Goal: Contribute content: Contribute content

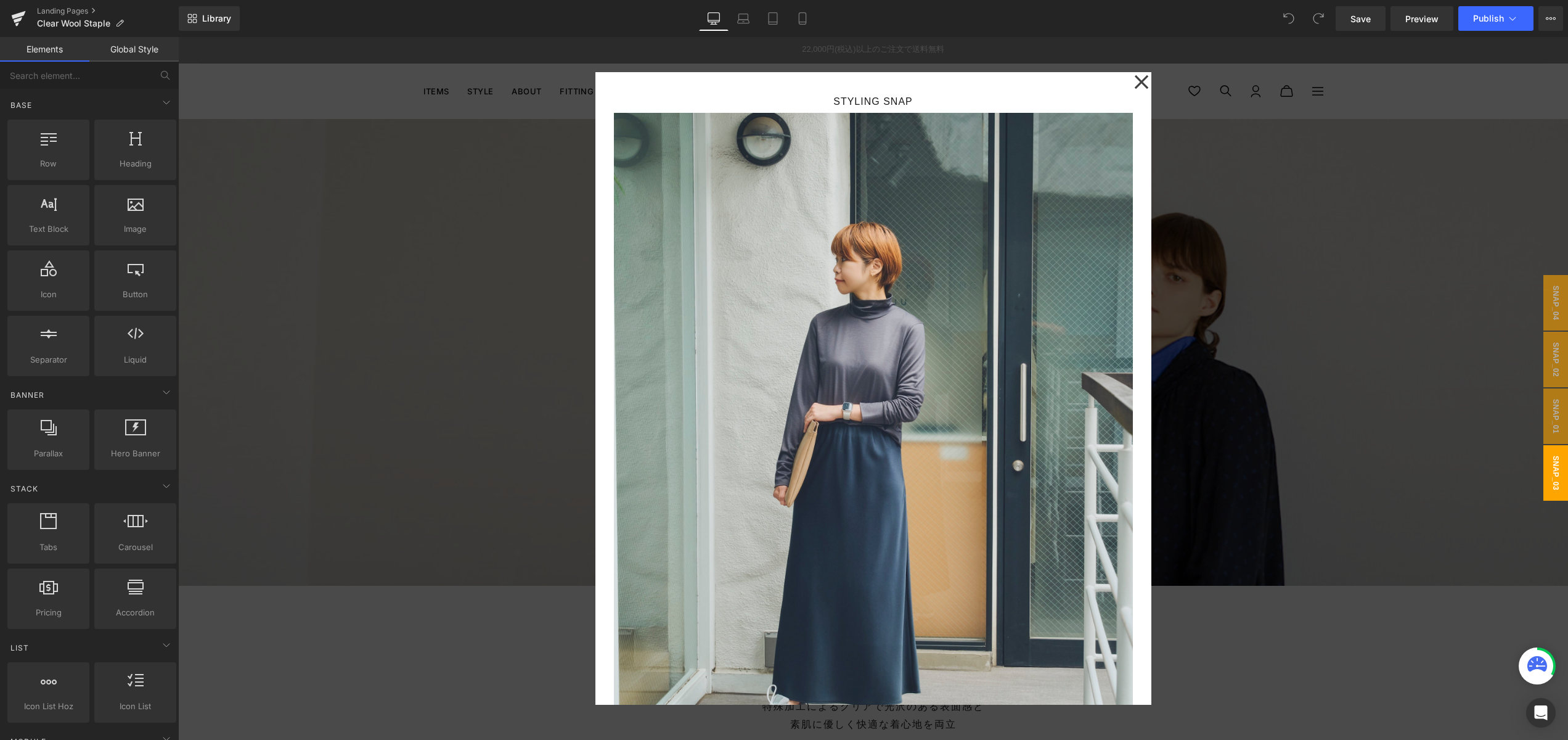
click at [1203, 283] on div at bounding box center [873, 388] width 1390 height 703
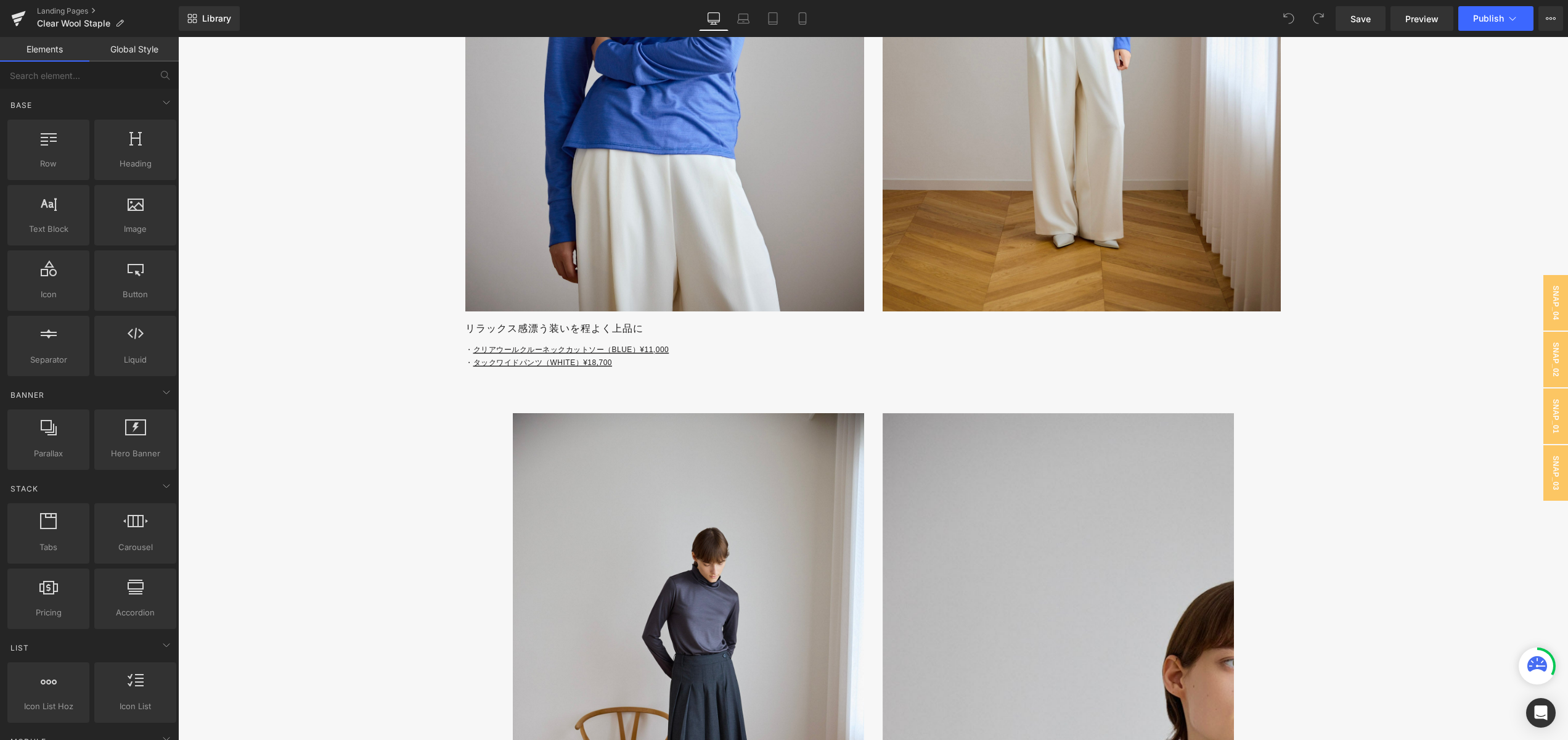
scroll to position [3891, 0]
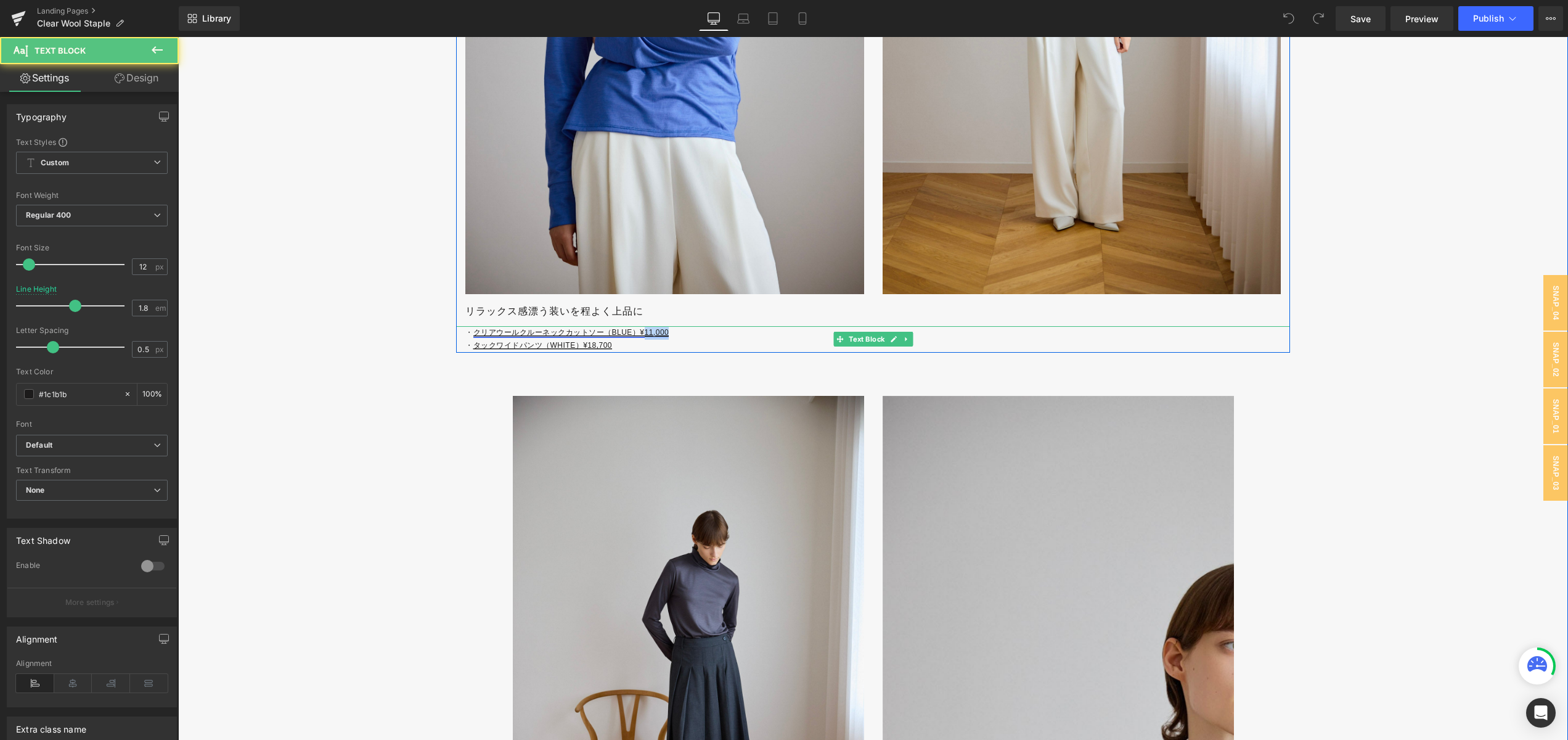
drag, startPoint x: 680, startPoint y: 332, endPoint x: 644, endPoint y: 332, distance: 36.0
click at [644, 332] on p "・ クリアウールクルーネックカットソー（BLUE）¥11,000" at bounding box center [877, 333] width 825 height 13
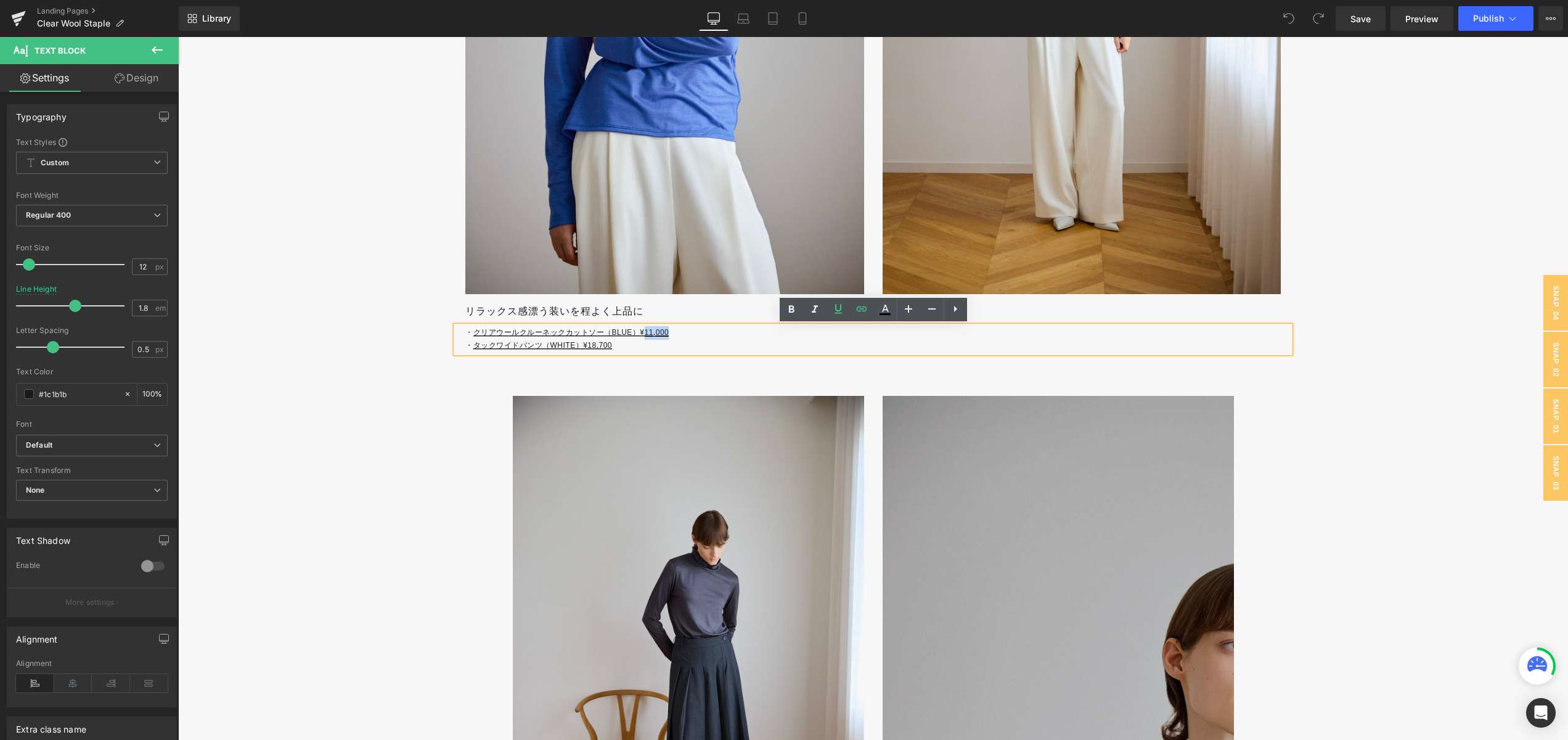
copy link "11,000"
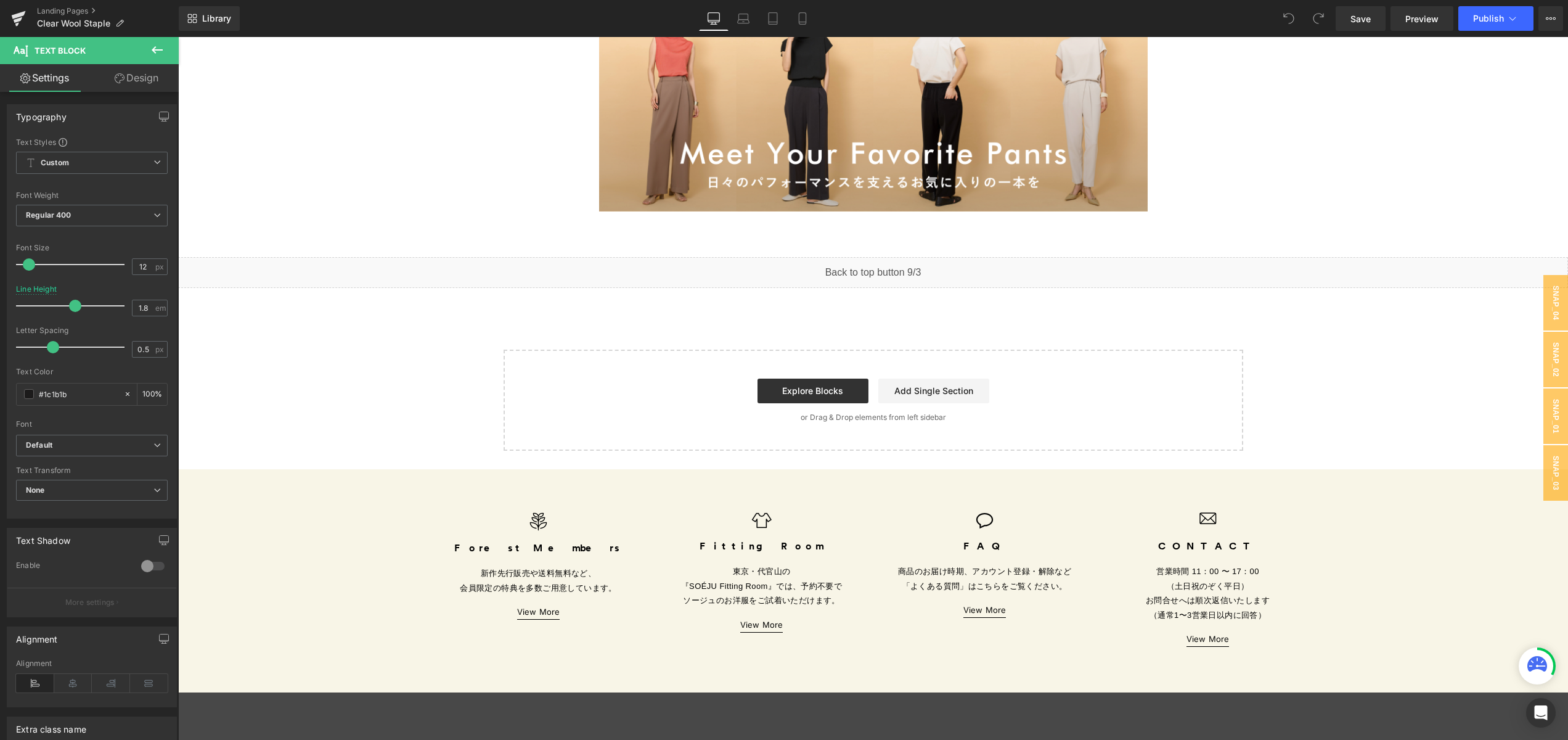
scroll to position [10468, 0]
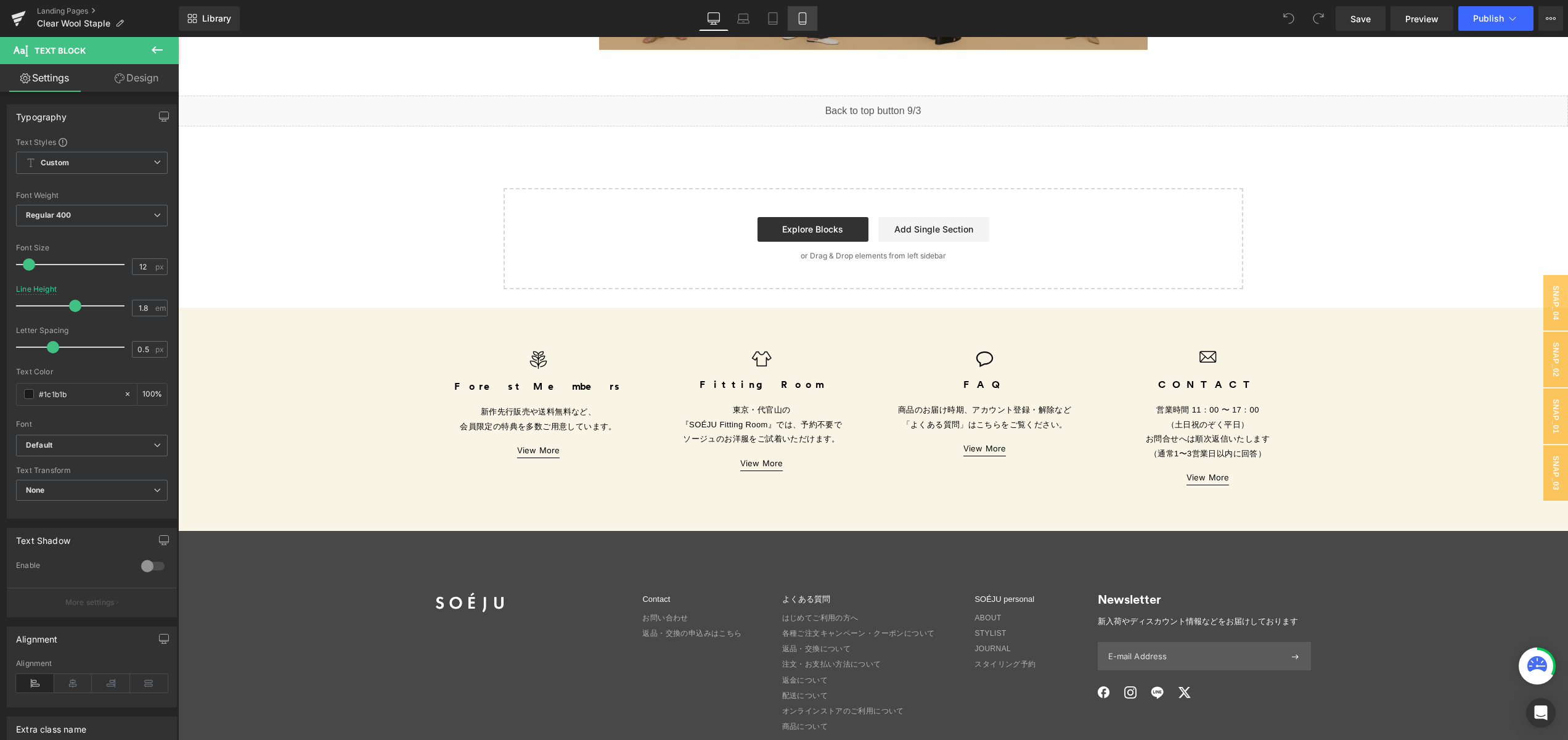
click at [804, 14] on icon at bounding box center [802, 18] width 13 height 13
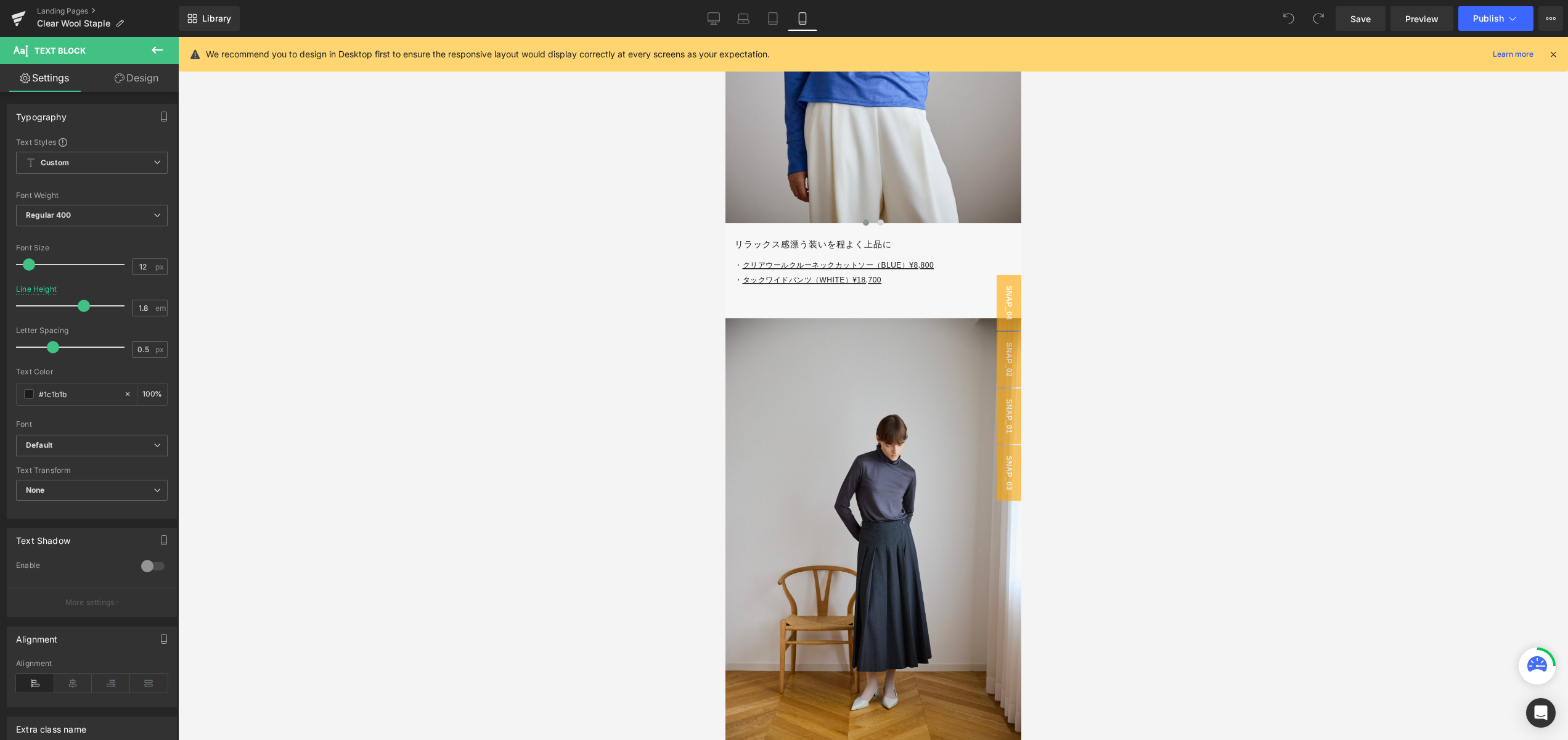
scroll to position [3775, 0]
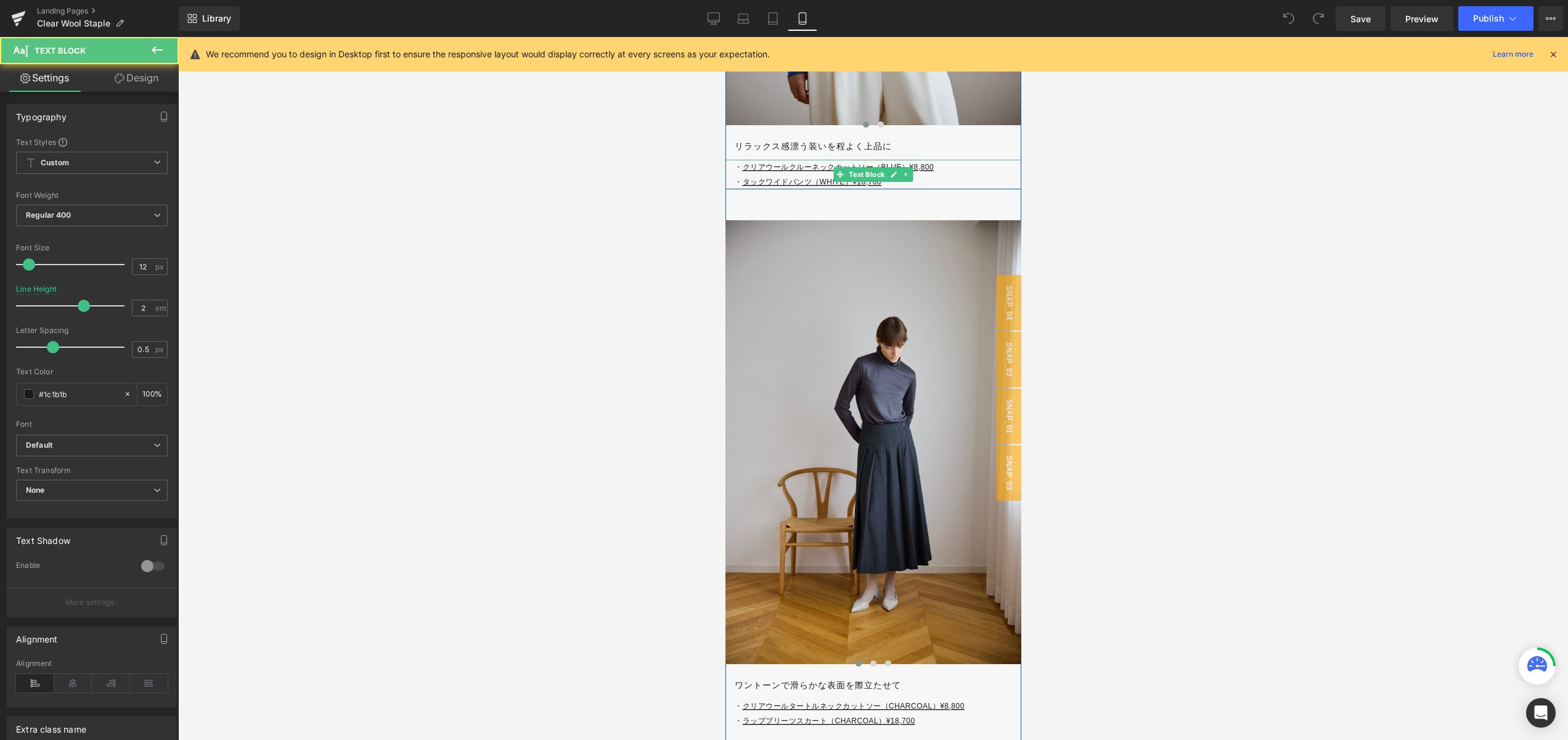
click at [944, 167] on p "・ クリアウールクルーネックカットソー（BLUE）¥8,800" at bounding box center [878, 167] width 287 height 15
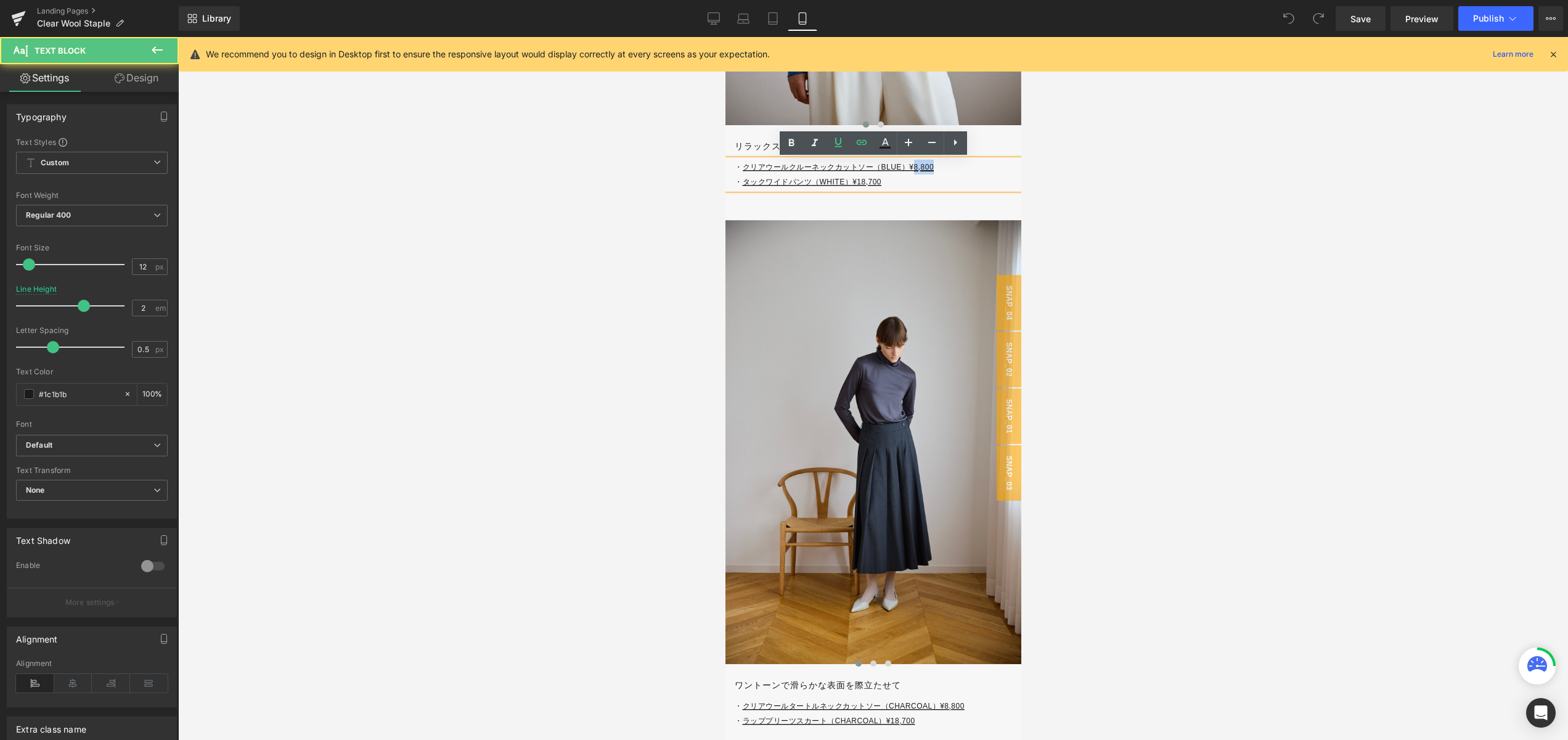
drag, startPoint x: 914, startPoint y: 166, endPoint x: 945, endPoint y: 167, distance: 31.0
click at [945, 167] on p "・ クリアウールクルーネックカットソー（BLUE）¥8,800" at bounding box center [878, 167] width 287 height 15
click at [916, 165] on link "クリアウールクルーネックカットソー（BLUE）¥8,800" at bounding box center [838, 167] width 192 height 9
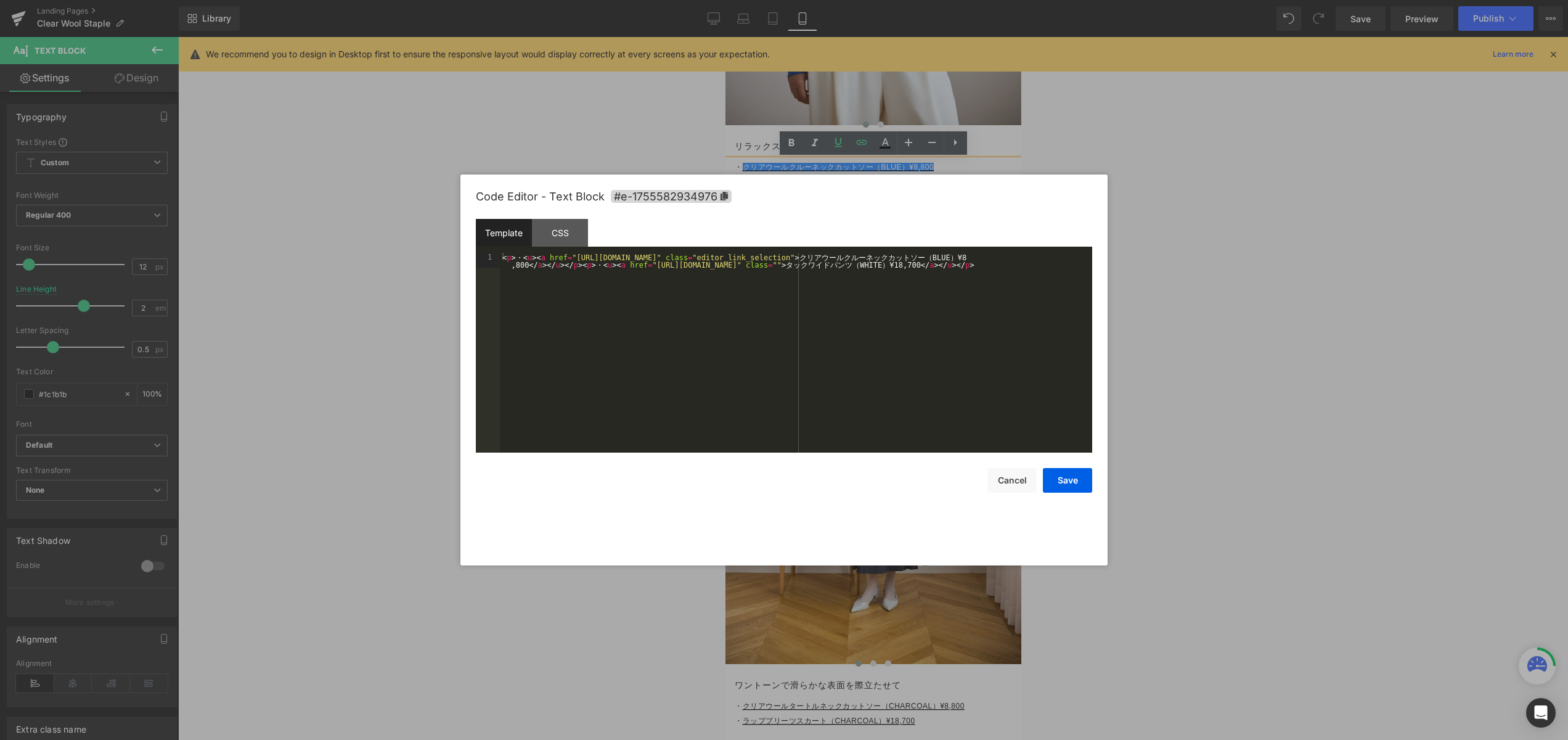
click at [912, 0] on div "You are previewing how the will restyle your page. You can not edit Elements in…" at bounding box center [784, 0] width 1568 height 0
click at [1072, 255] on div "< p > ・ < u > < a href = "[URL][DOMAIN_NAME]" class = "editor_link_selection" >…" at bounding box center [796, 368] width 592 height 229
click at [525, 263] on div "< p > ・ < u > < a href = "[URL][DOMAIN_NAME]" class = "editor_link_selection" >…" at bounding box center [796, 368] width 592 height 229
drag, startPoint x: 567, startPoint y: 257, endPoint x: 797, endPoint y: 256, distance: 230.0
click at [796, 256] on div "< p > ・ < u > < a href = "[URL][DOMAIN_NAME]" class = "editor_link_selection" >…" at bounding box center [796, 368] width 592 height 229
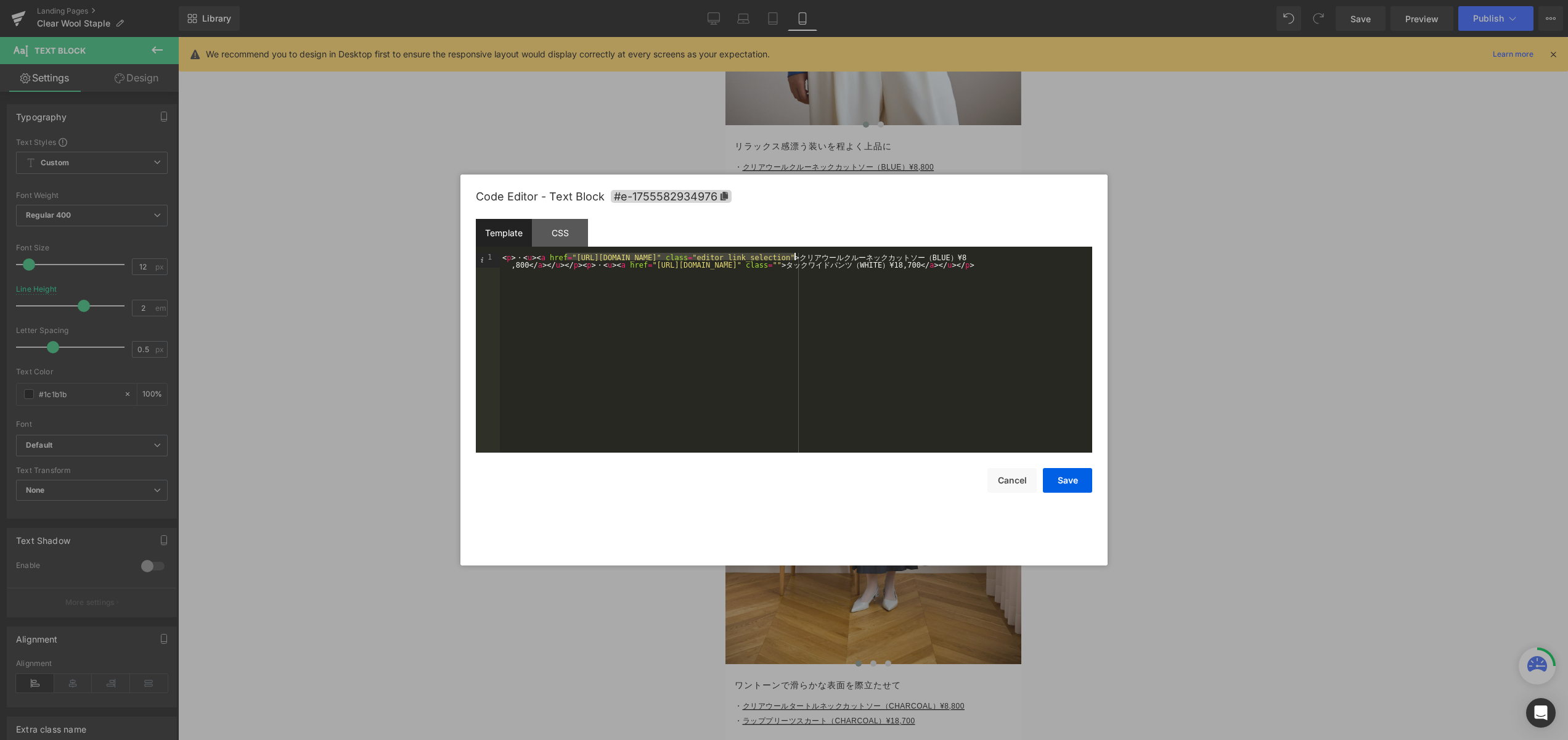
click at [524, 261] on div "< p > ・ < u > < a href = "[URL][DOMAIN_NAME]" class = "editor_link_selection" >…" at bounding box center [796, 368] width 592 height 229
drag, startPoint x: 1072, startPoint y: 256, endPoint x: 1096, endPoint y: 264, distance: 25.3
click at [1072, 256] on div "< p > ・ < u > < a href = "[URL][DOMAIN_NAME]" class = "editor_link_selection" >…" at bounding box center [796, 368] width 592 height 229
click at [1070, 483] on button "Save" at bounding box center [1067, 480] width 50 height 24
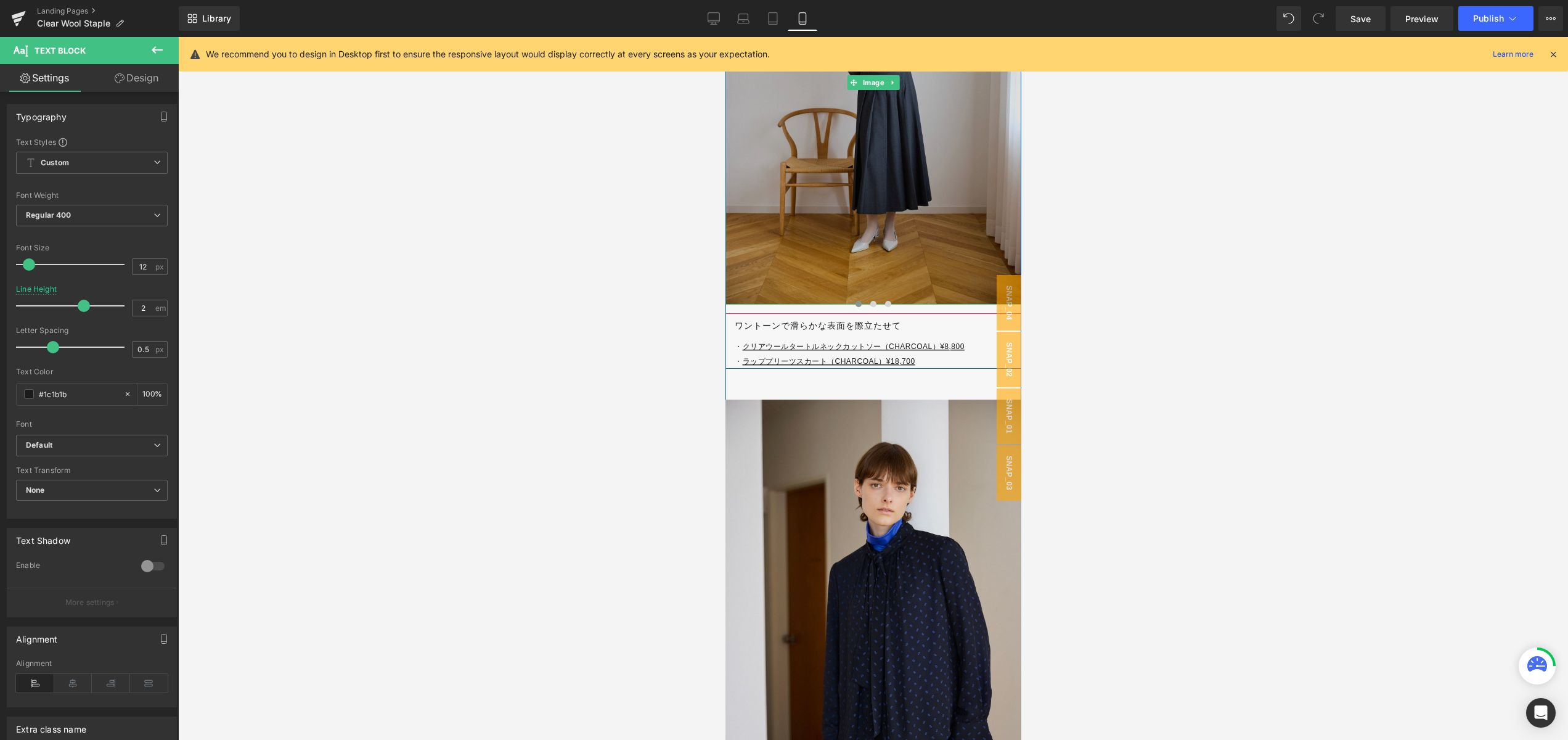
scroll to position [4212, 0]
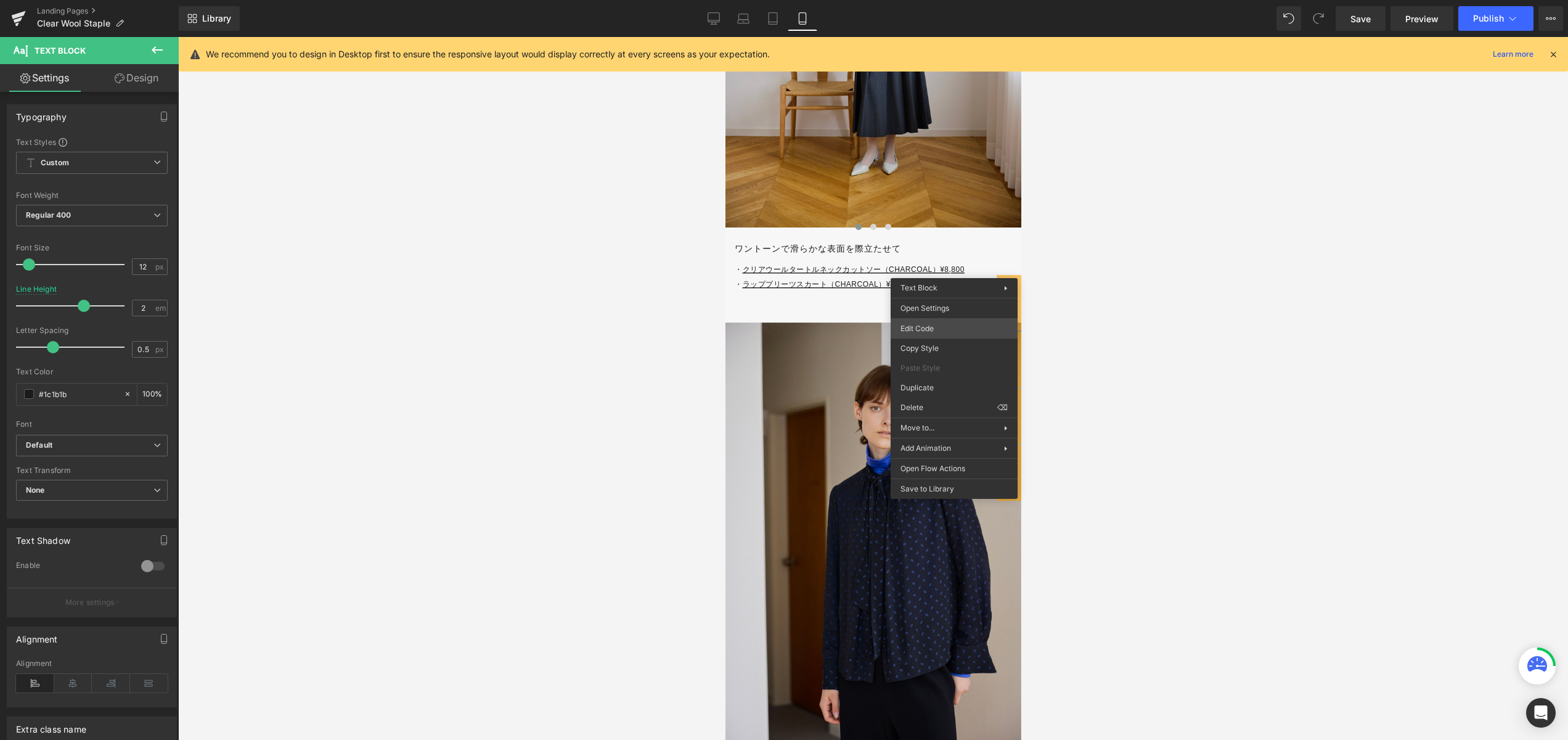
click at [953, 0] on div "You are previewing how the will restyle your page. You can not edit Elements in…" at bounding box center [784, 0] width 1568 height 0
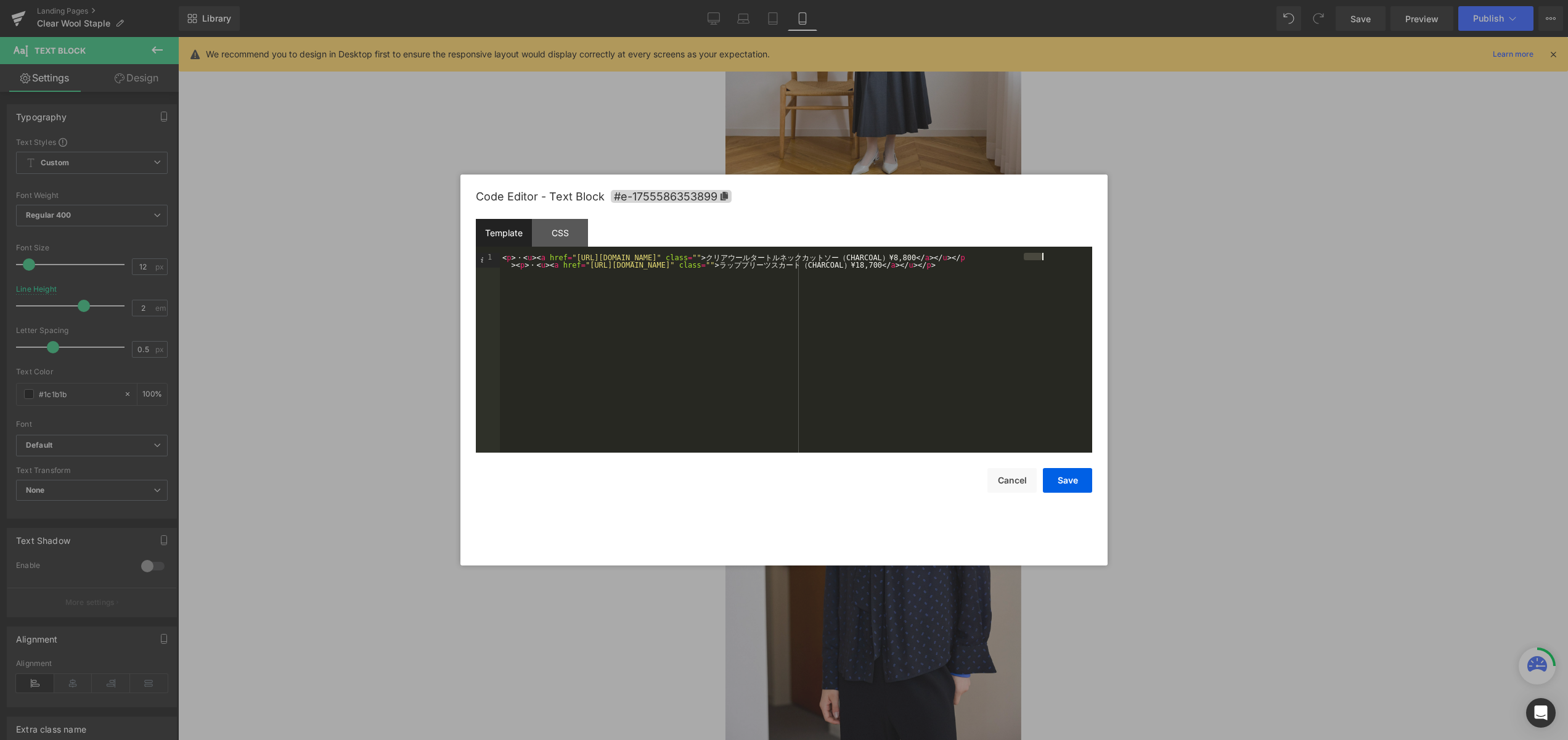
drag, startPoint x: 1024, startPoint y: 256, endPoint x: 1044, endPoint y: 261, distance: 20.6
click at [1043, 257] on div "< p > ・ < u > < a href = "[URL][DOMAIN_NAME]" class = "" > ク リ ア ウ ー ル タ ー ト ル …" at bounding box center [796, 368] width 592 height 229
click at [1080, 476] on button "Save" at bounding box center [1067, 480] width 50 height 24
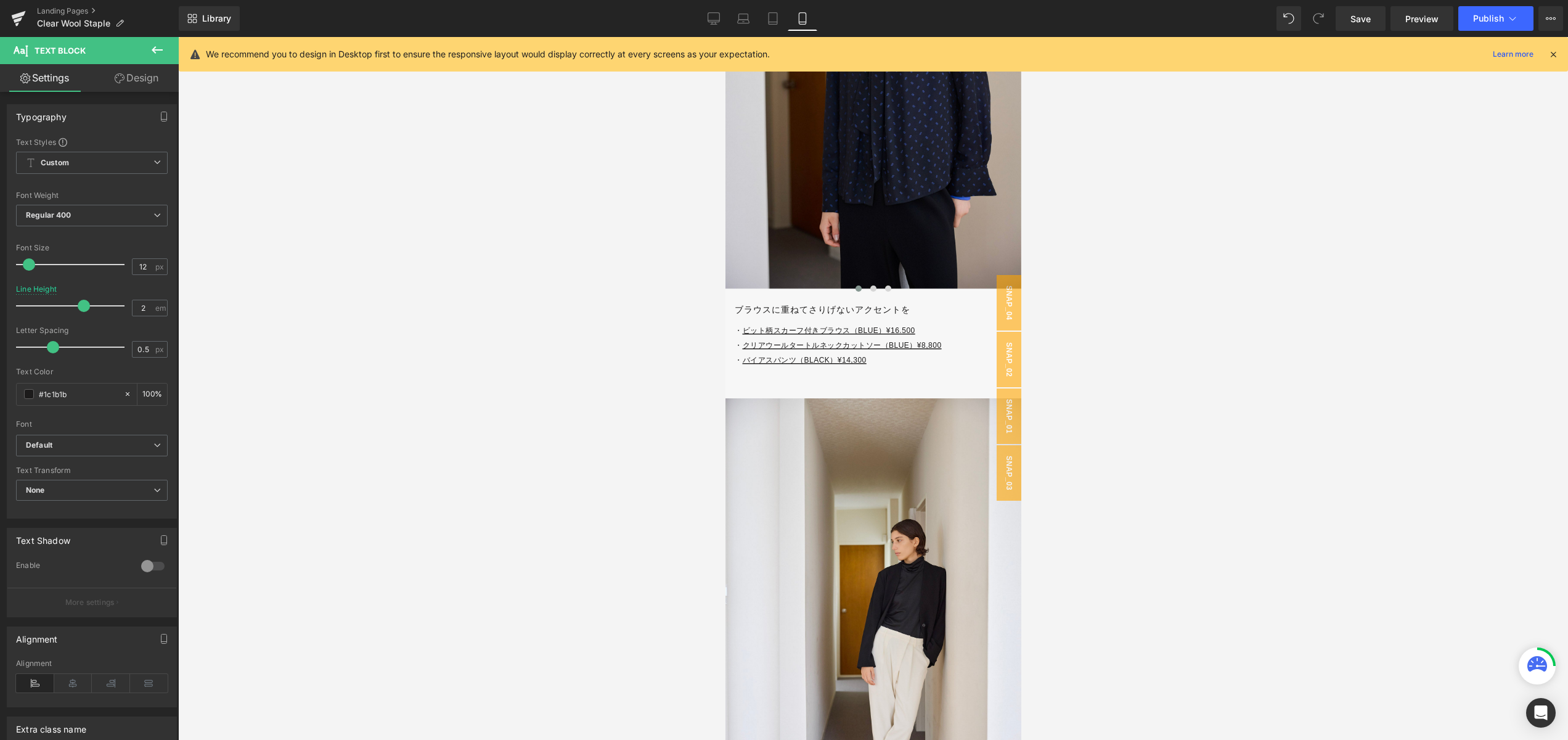
scroll to position [4689, 0]
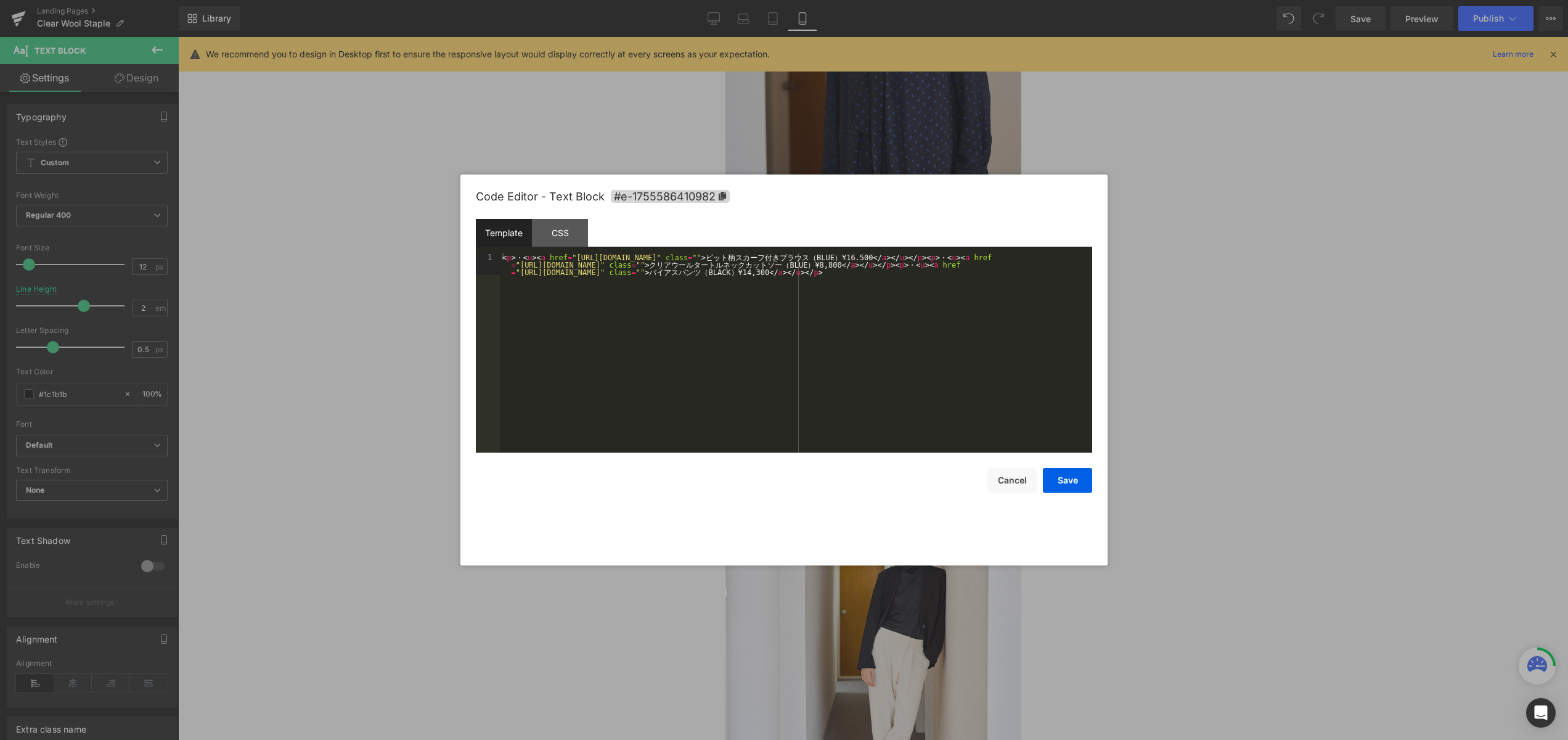
click at [924, 0] on div "You are previewing how the will restyle your page. You can not edit Elements in…" at bounding box center [784, 0] width 1568 height 0
drag, startPoint x: 961, startPoint y: 263, endPoint x: 1001, endPoint y: 306, distance: 58.7
click at [981, 263] on div "< p > ・ < u > < a href = "[URL][DOMAIN_NAME]" class = "" > ビ ッ ト 柄 ス カ ー フ 付 き …" at bounding box center [796, 375] width 592 height 244
click at [1068, 479] on button "Save" at bounding box center [1067, 480] width 50 height 24
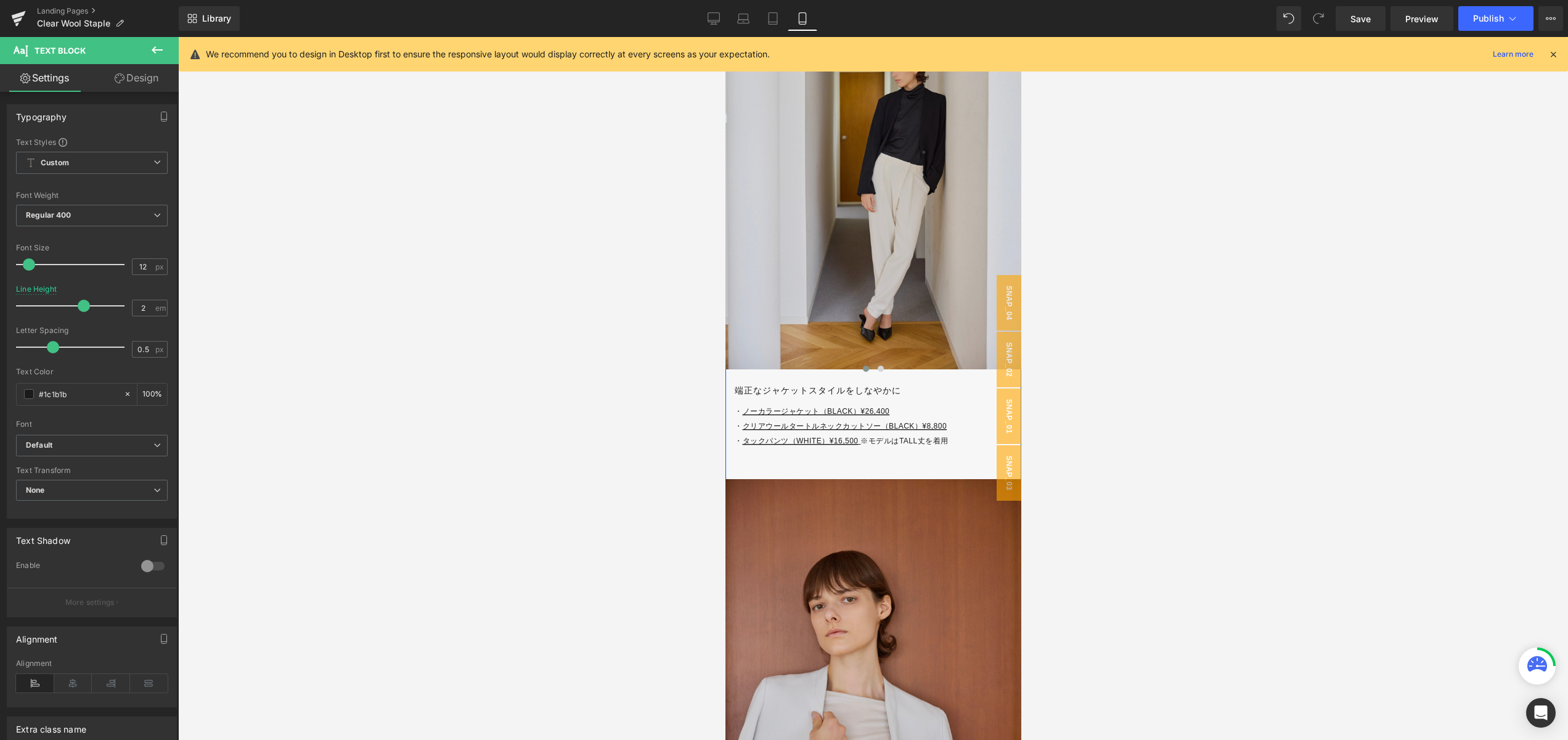
scroll to position [5164, 0]
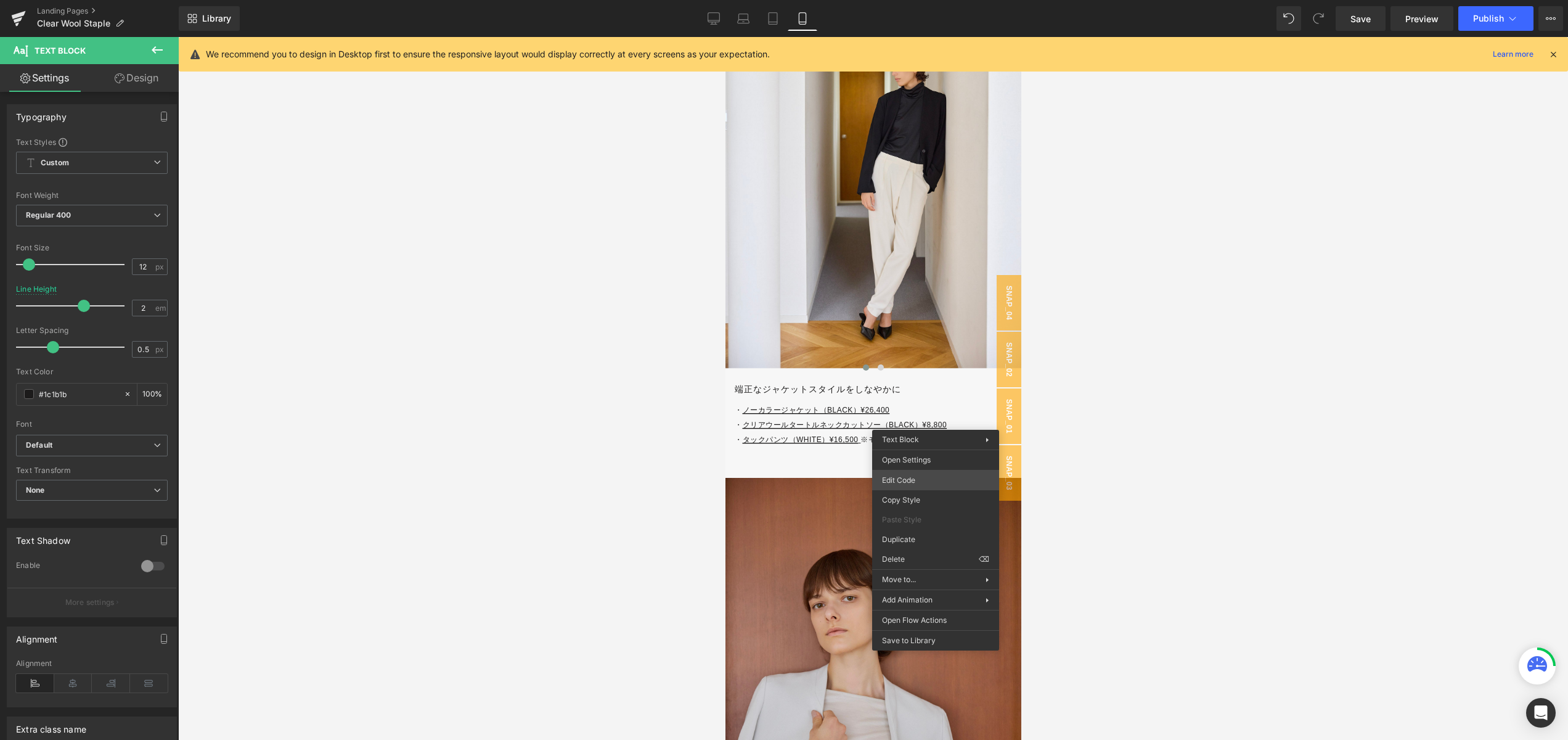
click at [931, 0] on div "You are previewing how the will restyle your page. You can not edit Elements in…" at bounding box center [784, 0] width 1568 height 0
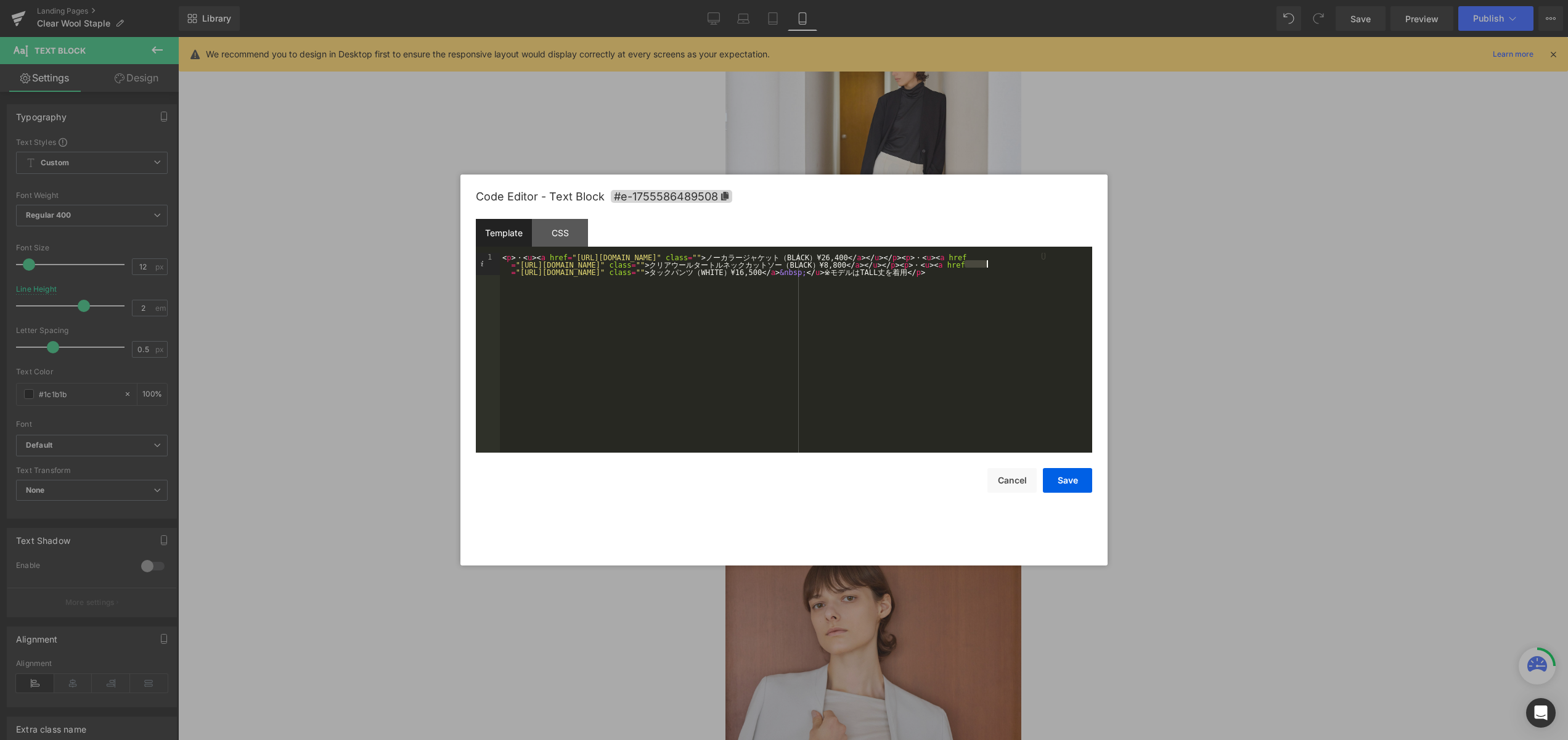
drag, startPoint x: 965, startPoint y: 265, endPoint x: 990, endPoint y: 275, distance: 26.9
click at [986, 264] on div "< p > ・ < u > < a href = "[URL][DOMAIN_NAME]" class = "" > ノ ー カ ラ ー ジ ャ ケ ッ ト …" at bounding box center [796, 375] width 592 height 244
click at [1063, 481] on button "Save" at bounding box center [1067, 480] width 50 height 24
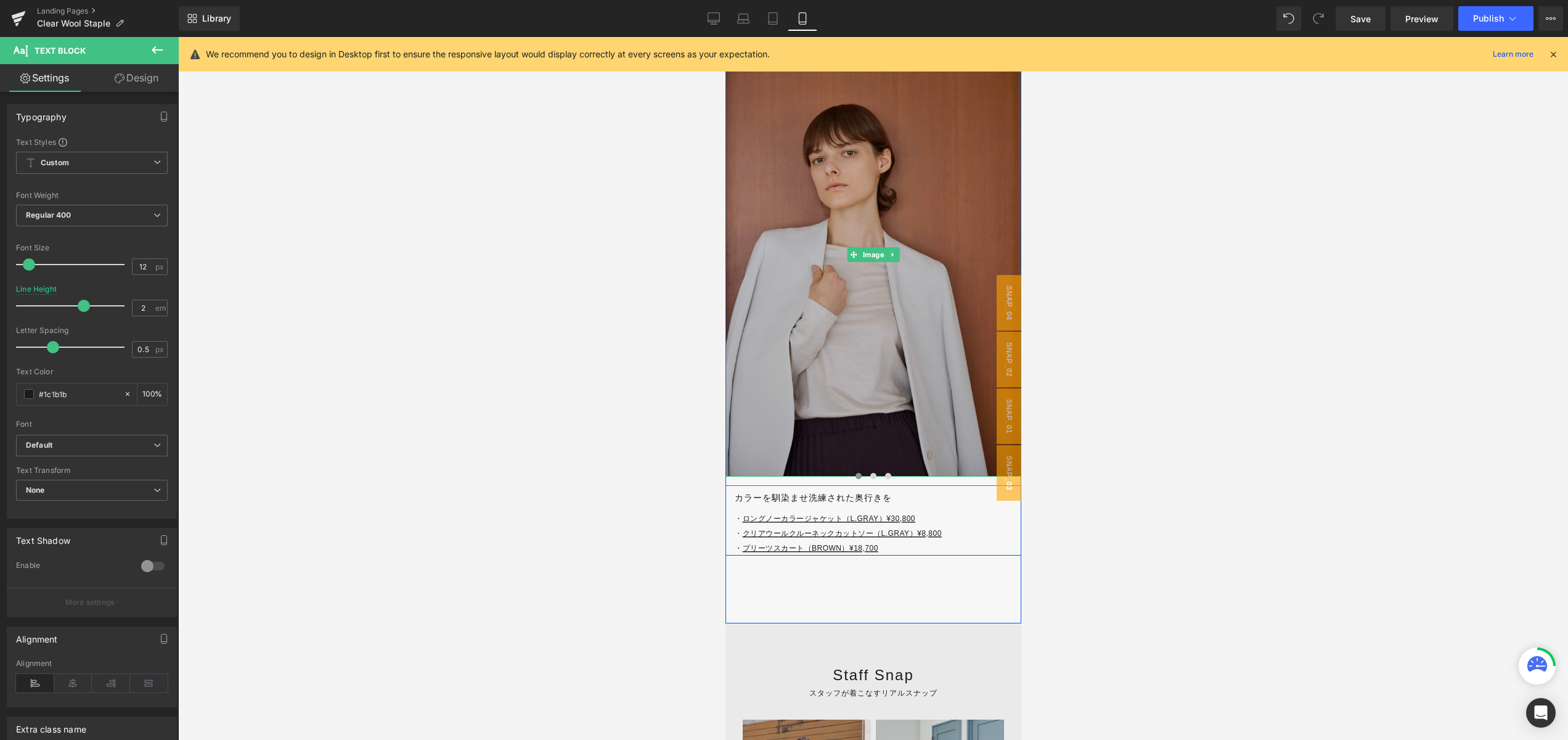
scroll to position [5619, 0]
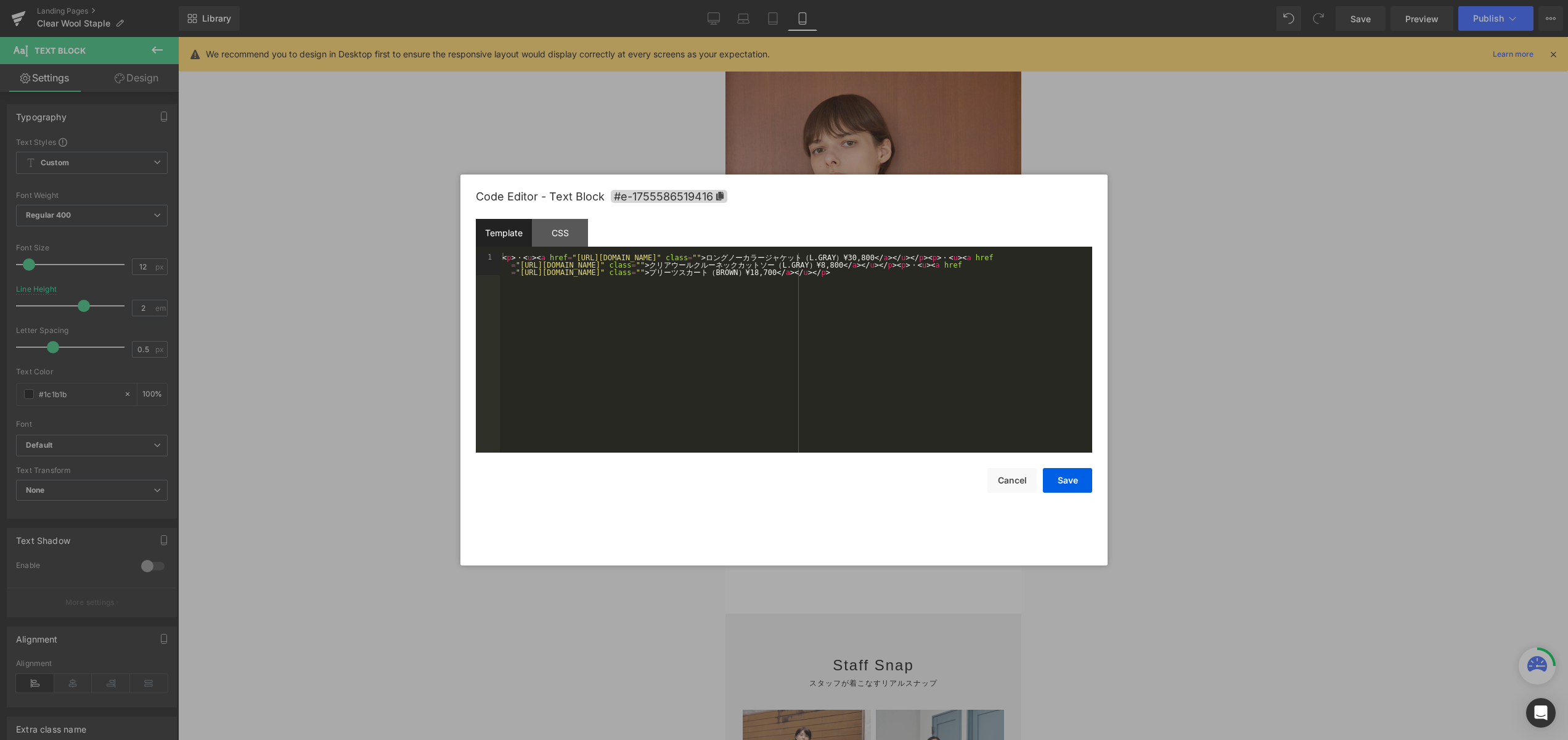
click at [931, 576] on body "You are previewing how the will restyle your page. You can not edit Elements in…" at bounding box center [784, 370] width 1568 height 740
drag, startPoint x: 953, startPoint y: 263, endPoint x: 998, endPoint y: 304, distance: 60.9
click at [974, 263] on div "< p > ・ < u > < a href = "[URL][DOMAIN_NAME]" class = "" > ロ ン グ ノ ー カ ラ ー ジ ャ …" at bounding box center [796, 375] width 592 height 244
click at [1070, 480] on button "Save" at bounding box center [1067, 480] width 50 height 24
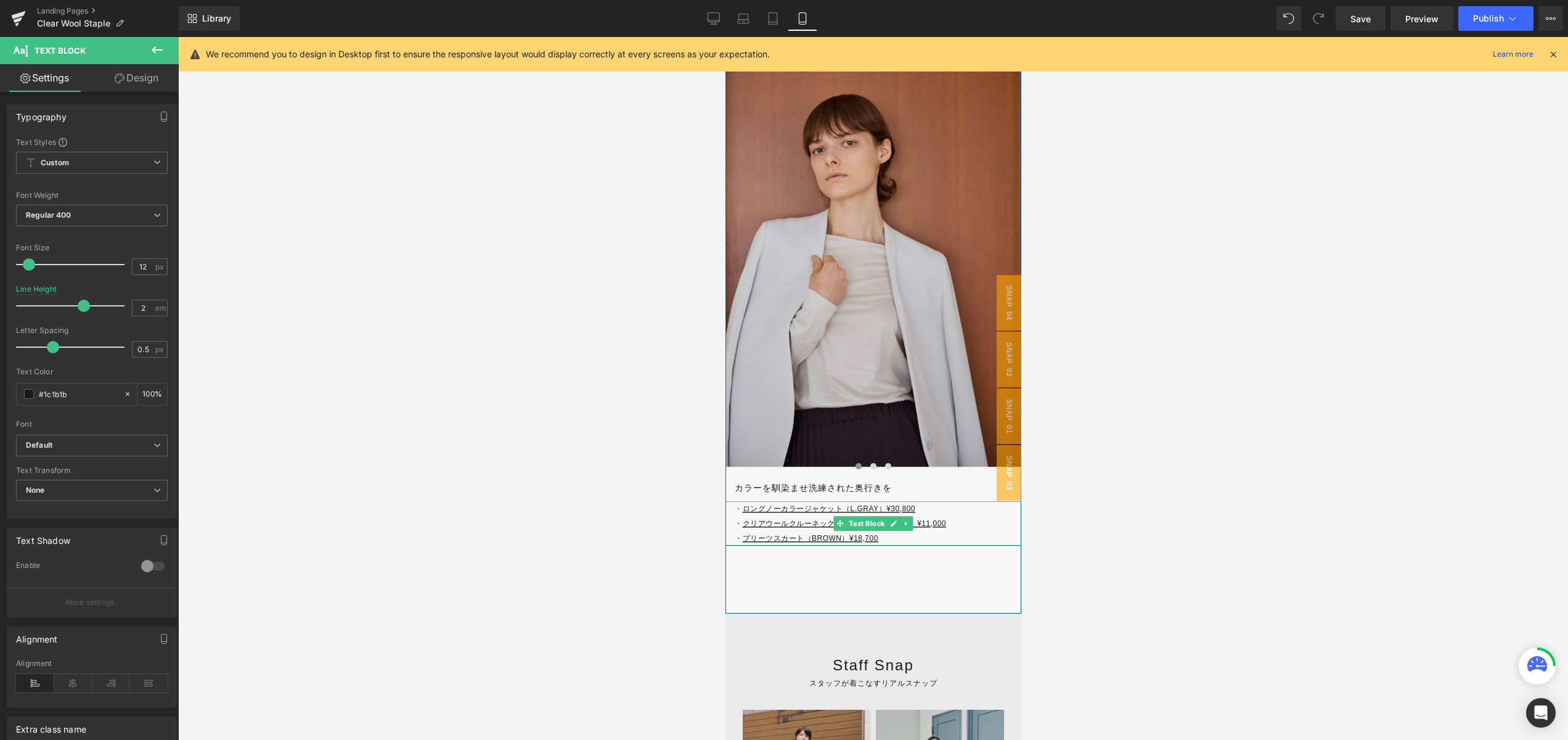
scroll to position [5620, 0]
click at [1361, 17] on span "Save" at bounding box center [1361, 19] width 21 height 13
click at [1418, 18] on span "Preview" at bounding box center [1422, 19] width 33 height 13
click at [1518, 19] on icon at bounding box center [1513, 18] width 13 height 13
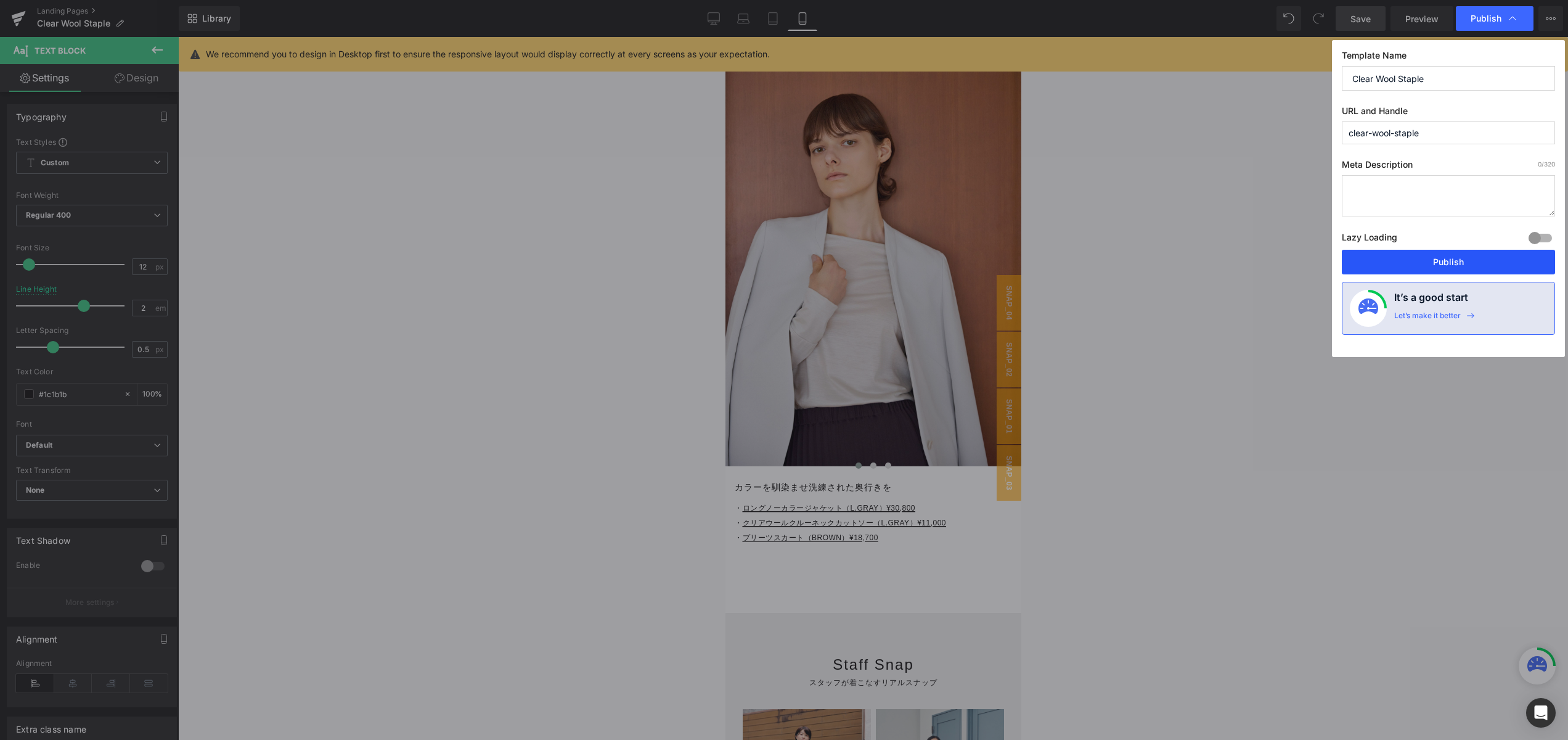
click at [1421, 260] on button "Publish" at bounding box center [1449, 262] width 213 height 24
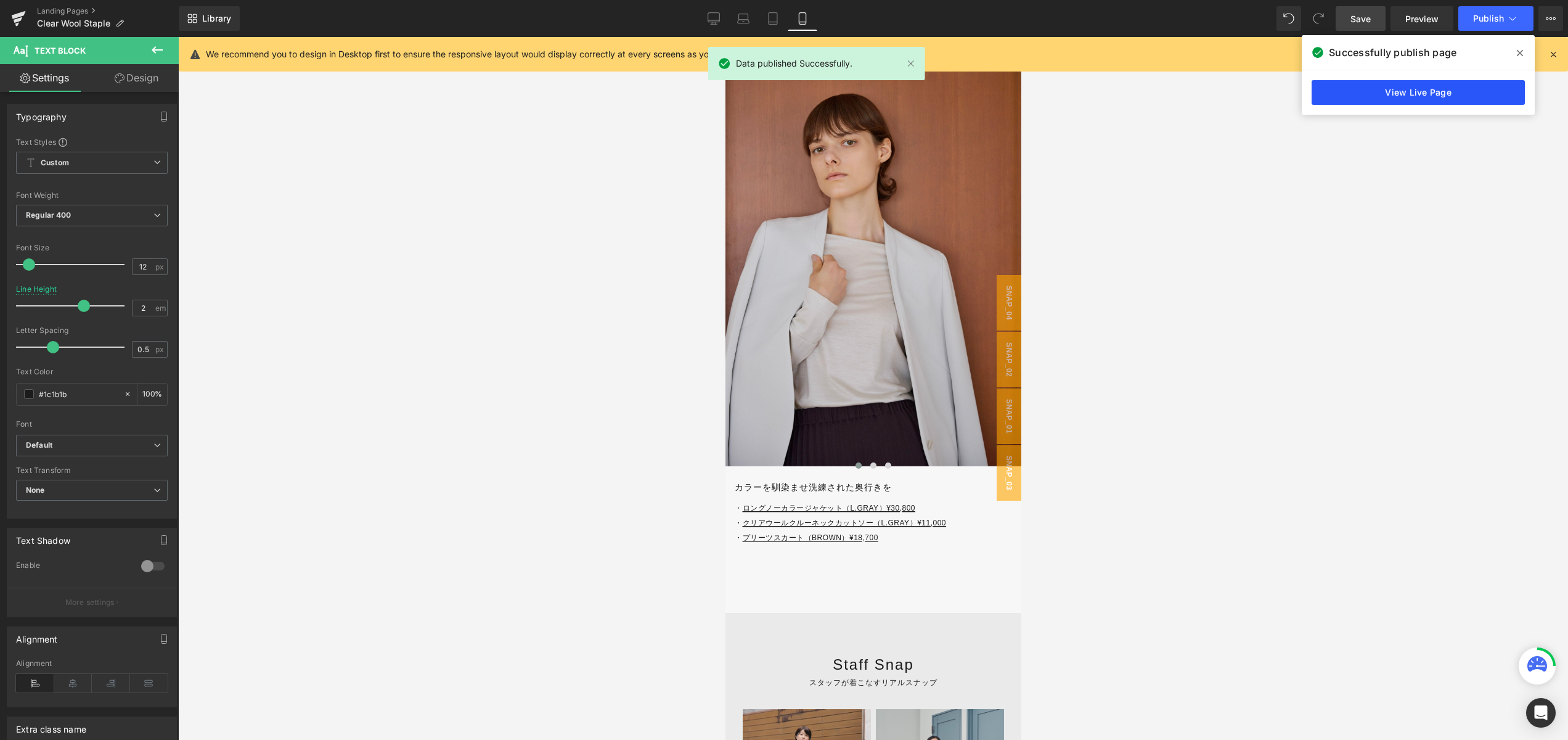
click at [1442, 91] on link "View Live Page" at bounding box center [1419, 92] width 213 height 24
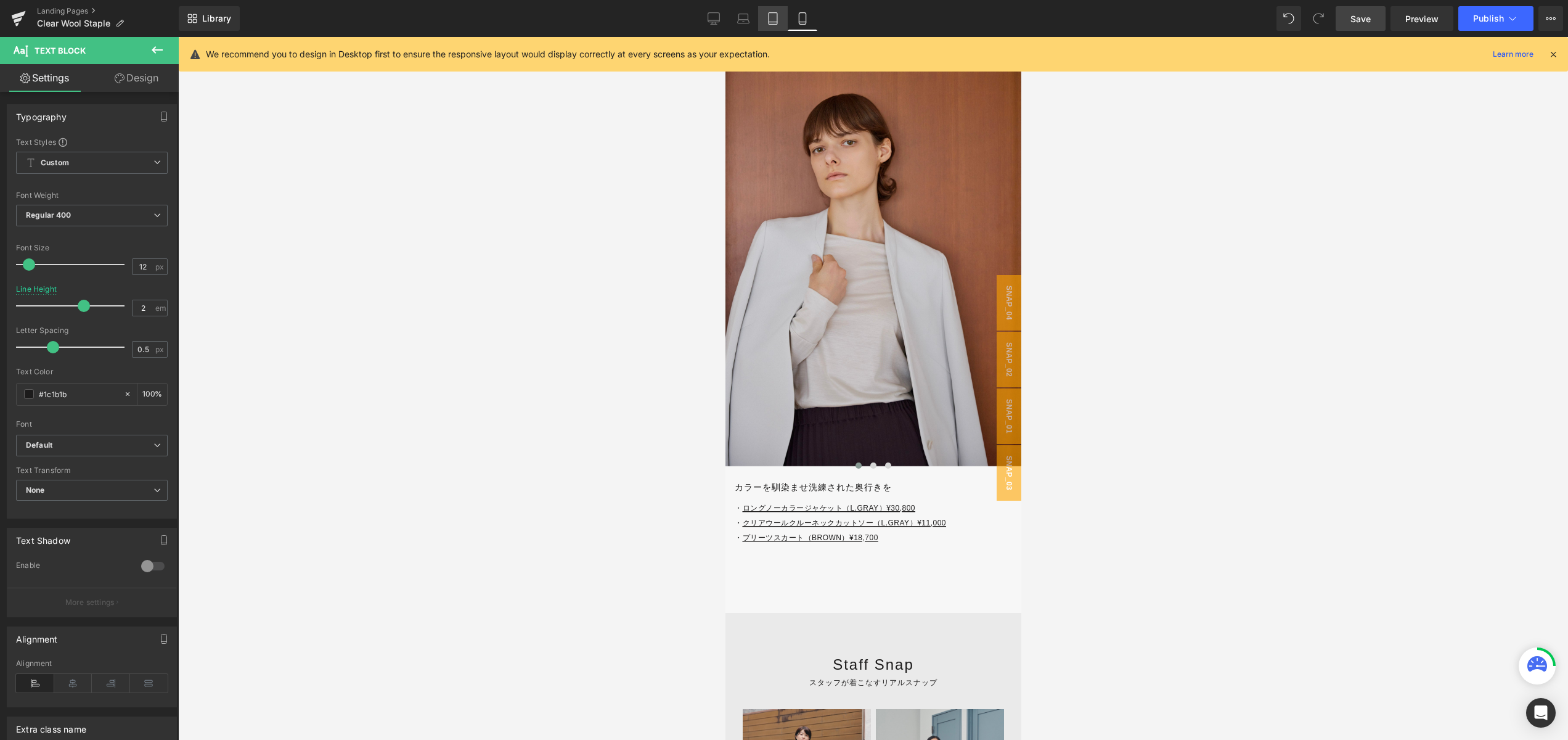
click at [771, 21] on icon at bounding box center [773, 18] width 13 height 13
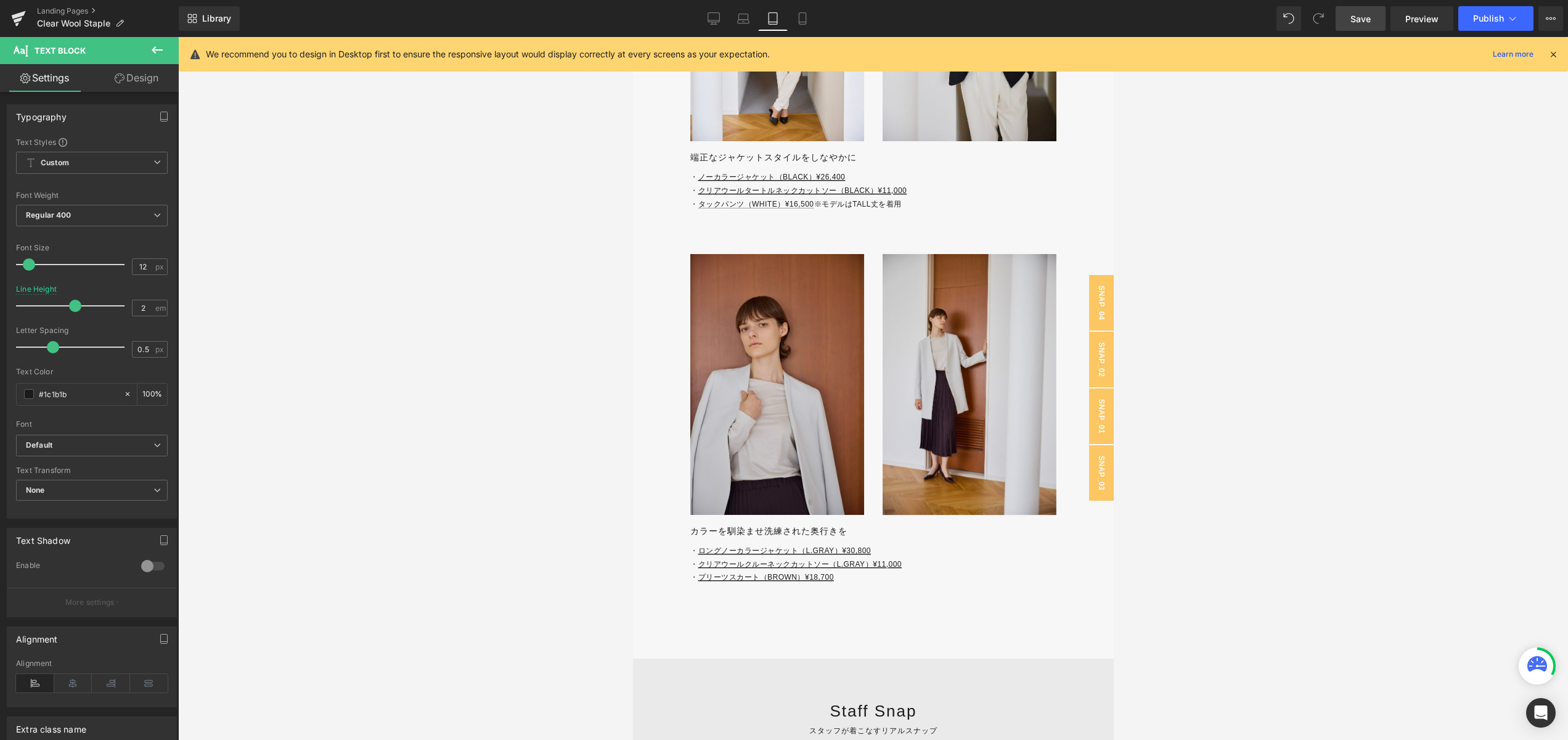
scroll to position [3534, 0]
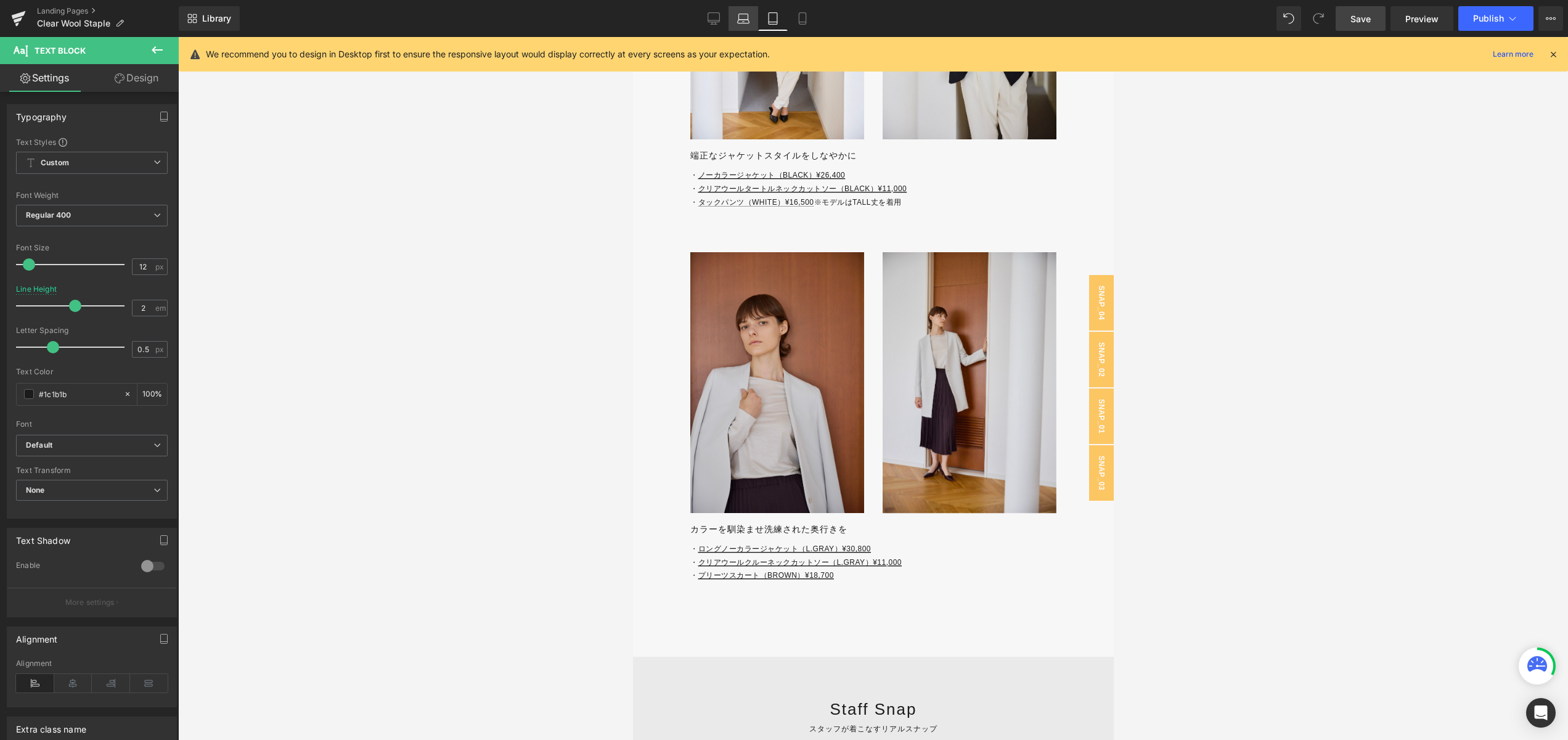
click at [746, 18] on icon at bounding box center [743, 18] width 13 height 13
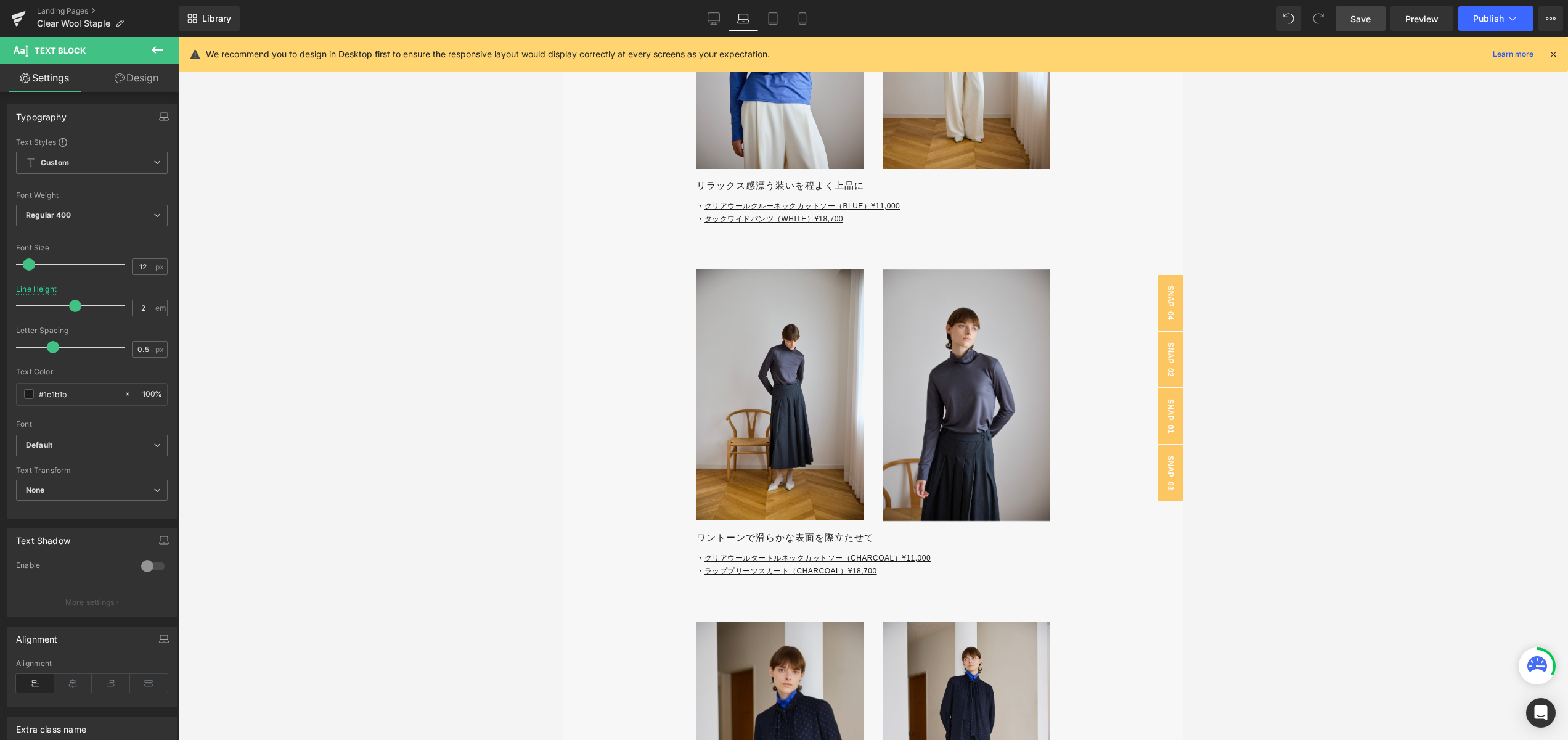
scroll to position [2437, 0]
